Goal: Transaction & Acquisition: Purchase product/service

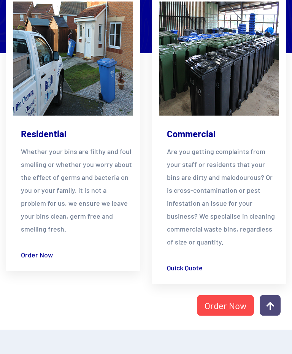
scroll to position [1847, 0]
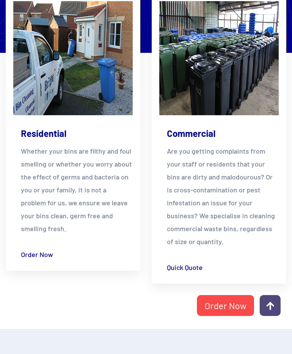
click at [35, 260] on link "Order Now" at bounding box center [37, 254] width 32 height 13
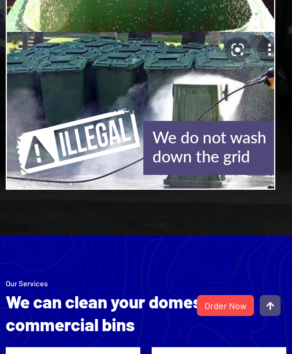
scroll to position [1491, 0]
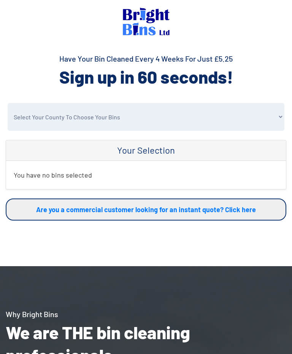
click at [280, 116] on select "Select Your County To Choose Your Bins [GEOGRAPHIC_DATA] [GEOGRAPHIC_DATA] [GEO…" at bounding box center [146, 117] width 277 height 28
select select "[GEOGRAPHIC_DATA]"
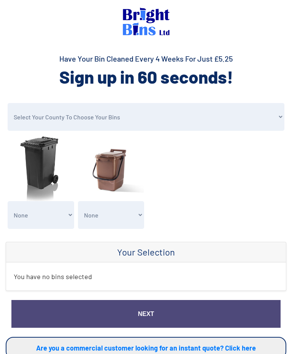
click at [69, 216] on select "None General Waste Bin - X1 (£5.25) General Waste Bin - X2 (£10.50) General Was…" at bounding box center [41, 215] width 67 height 28
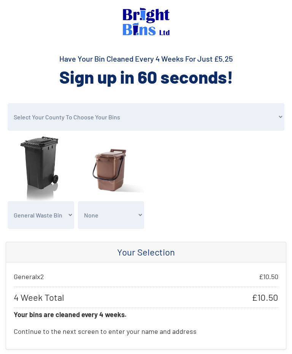
click at [67, 218] on select "None General Waste Bin - X1 (£5.25) General Waste Bin - X2 (£10.50) General Was…" at bounding box center [41, 215] width 67 height 28
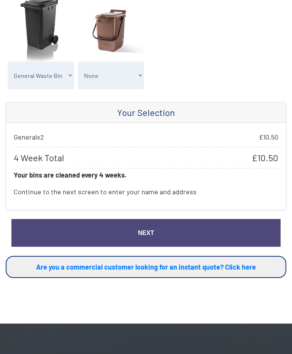
scroll to position [142, 0]
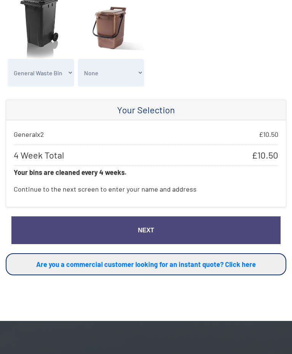
click at [68, 75] on select "None General Waste Bin - X1 (£5.25) General Waste Bin - X2 (£10.50) General Was…" at bounding box center [41, 73] width 67 height 28
select select "4"
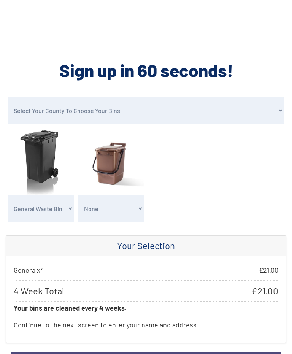
scroll to position [0, 0]
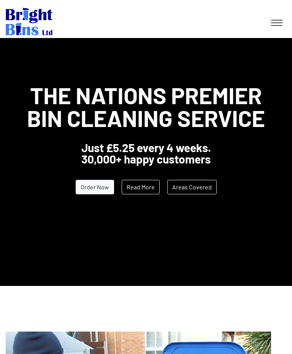
click at [144, 184] on link "Read More" at bounding box center [141, 187] width 38 height 14
click at [186, 188] on link "Areas Covered" at bounding box center [191, 187] width 49 height 14
click at [94, 186] on link "Order Now" at bounding box center [95, 187] width 38 height 14
click at [278, 26] on link at bounding box center [276, 23] width 19 height 14
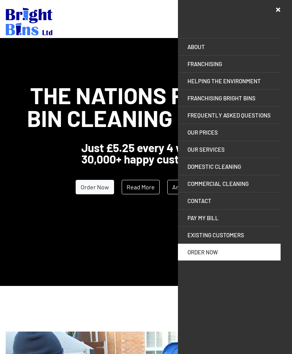
click at [209, 133] on link "OUR PRICES" at bounding box center [229, 132] width 103 height 17
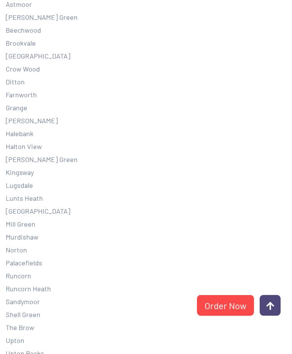
scroll to position [1721, 0]
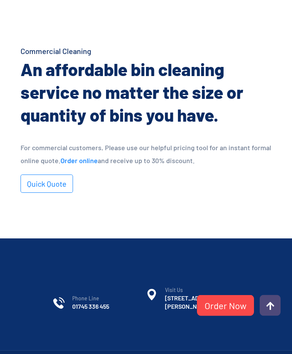
scroll to position [596, 0]
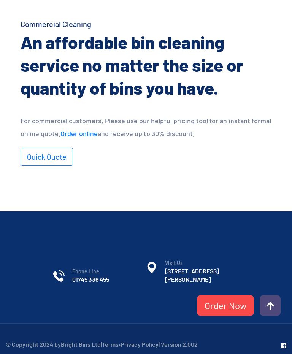
click at [44, 159] on link "Quick Quote" at bounding box center [47, 157] width 52 height 18
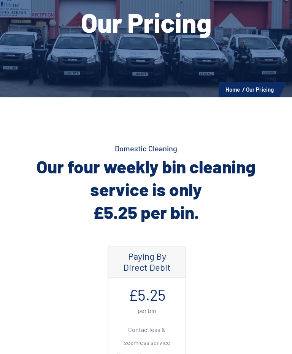
scroll to position [0, 0]
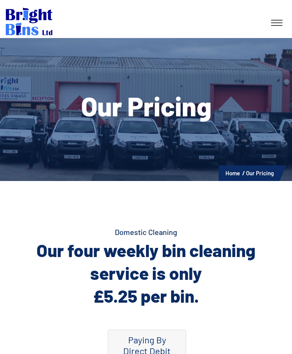
click at [275, 25] on icon at bounding box center [276, 25] width 11 height 1
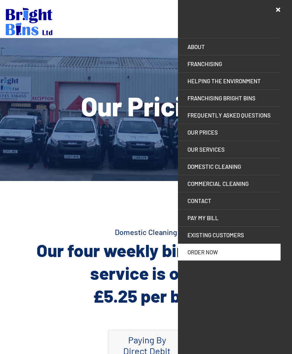
click at [272, 14] on div "ABOUT Helping the Environment Franchising Bright Bins Frequently Asked Question…" at bounding box center [229, 130] width 103 height 261
click at [280, 8] on icon at bounding box center [278, 9] width 4 height 6
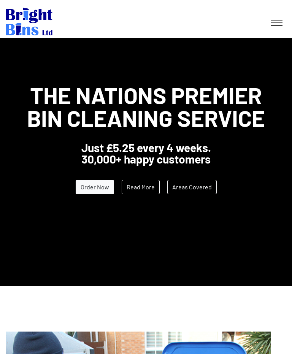
click at [103, 189] on link "Order Now" at bounding box center [95, 187] width 38 height 14
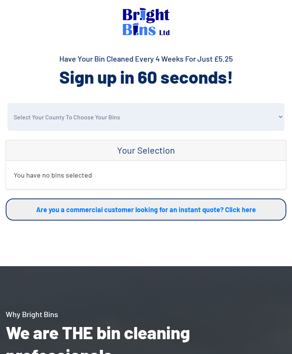
click at [279, 118] on select "Select Your County To Choose Your Bins Cheshire Conwy Denbighshire Flintshire S…" at bounding box center [146, 117] width 277 height 28
select select "Cheshire"
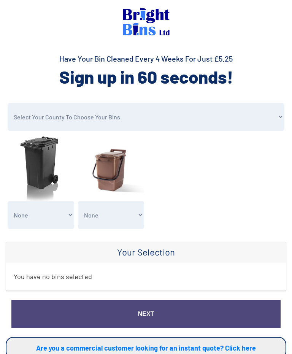
click at [64, 211] on select "None General Waste Bin - X1 (£5.25) General Waste Bin - X2 (£10.50) General Was…" at bounding box center [41, 215] width 67 height 28
select select "2"
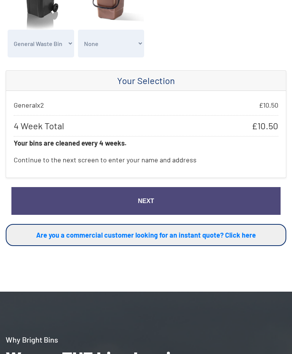
scroll to position [173, 0]
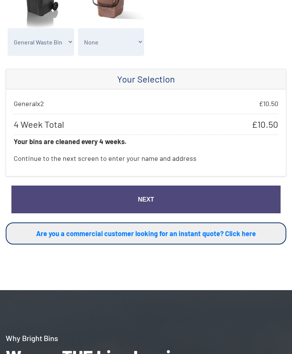
click at [54, 161] on p "Continue to the next screen to enter your name and address" at bounding box center [146, 158] width 265 height 21
click at [139, 203] on link "Next" at bounding box center [145, 200] width 269 height 28
